Goal: Navigation & Orientation: Find specific page/section

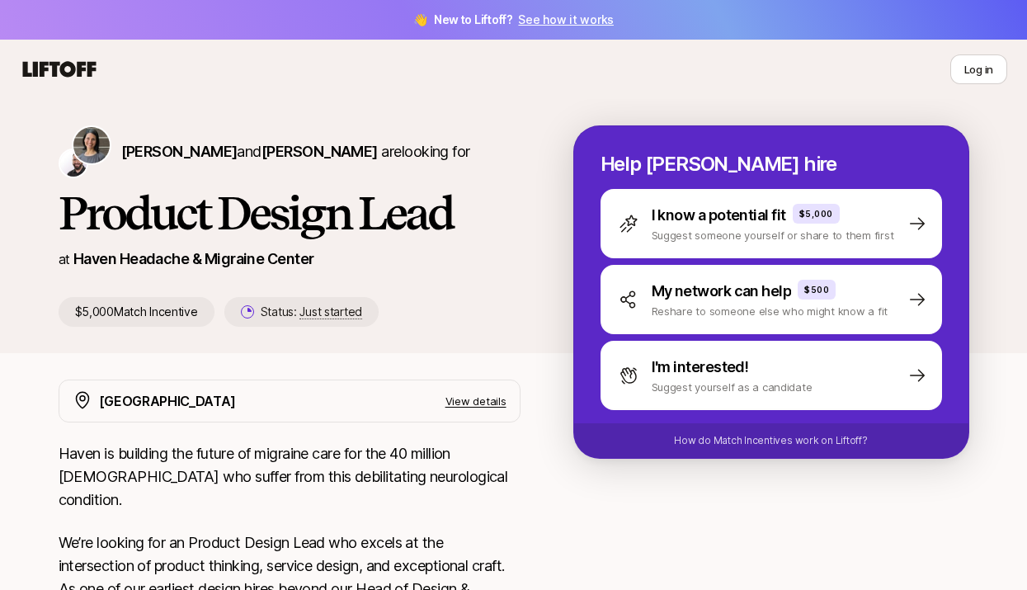
click at [441, 213] on h1 "Product Design Lead" at bounding box center [290, 212] width 462 height 49
